Goal: Navigation & Orientation: Find specific page/section

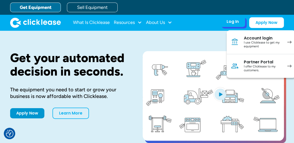
click at [254, 44] on div "I use Clicklease to get my equipment" at bounding box center [263, 45] width 38 height 8
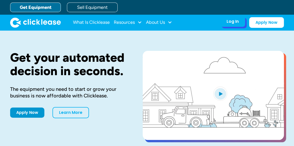
click at [234, 24] on div "Log In Account login I use Clicklease to get my equipment Partner Portal I offe…" at bounding box center [233, 21] width 25 height 11
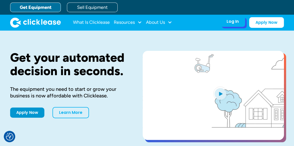
click at [238, 21] on div "Log In" at bounding box center [233, 21] width 12 height 5
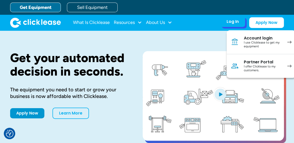
click at [241, 44] on link "Account login I use Clicklease to get my equipment" at bounding box center [261, 42] width 69 height 24
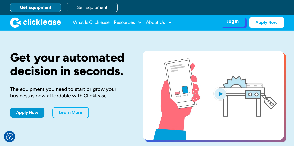
click at [229, 24] on div "Log In Account login I use Clicklease to get my equipment Partner Portal I offe…" at bounding box center [233, 21] width 25 height 11
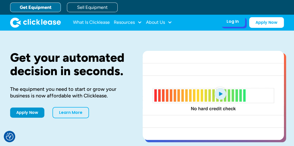
click at [234, 22] on div "Log In" at bounding box center [233, 21] width 12 height 5
